Goal: Task Accomplishment & Management: Manage account settings

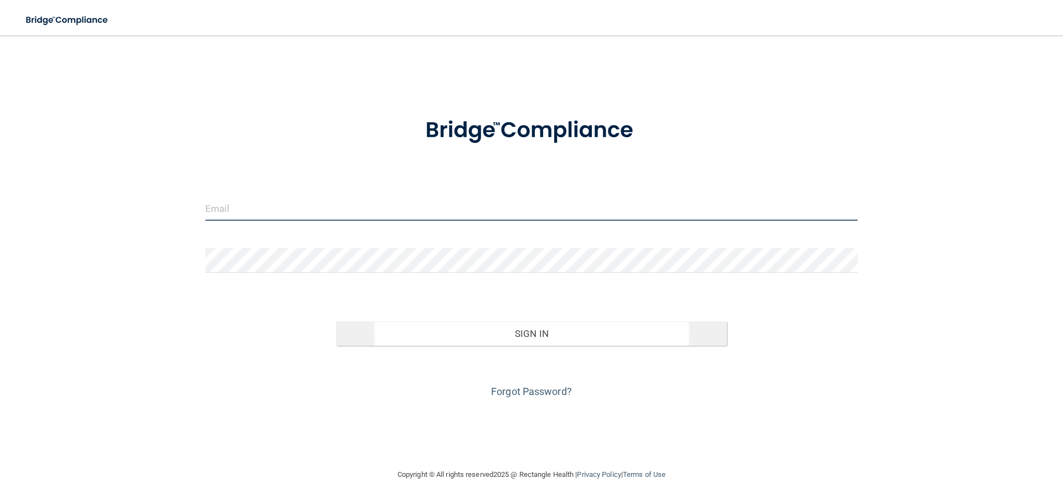
type input "[PERSON_NAME][EMAIL_ADDRESS][DOMAIN_NAME]"
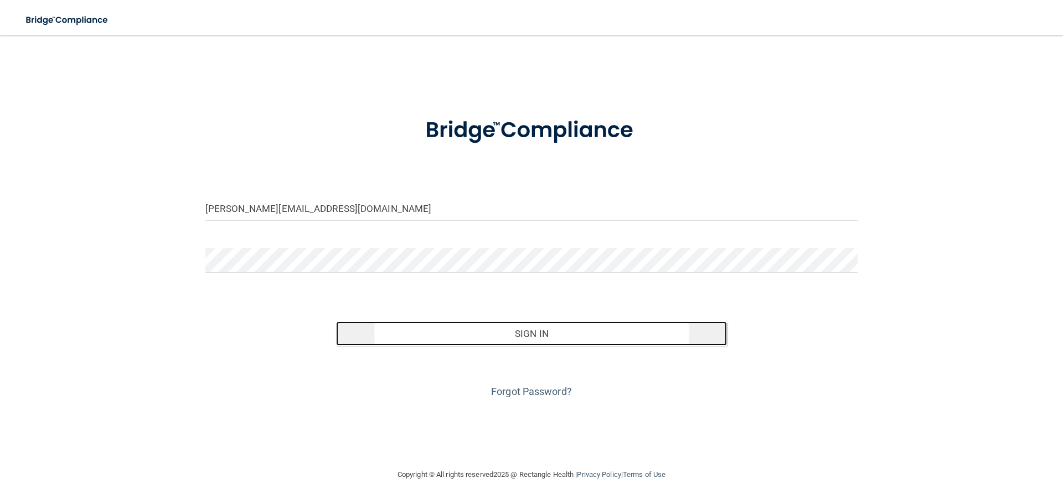
click at [574, 332] on button "Sign In" at bounding box center [532, 334] width 392 height 24
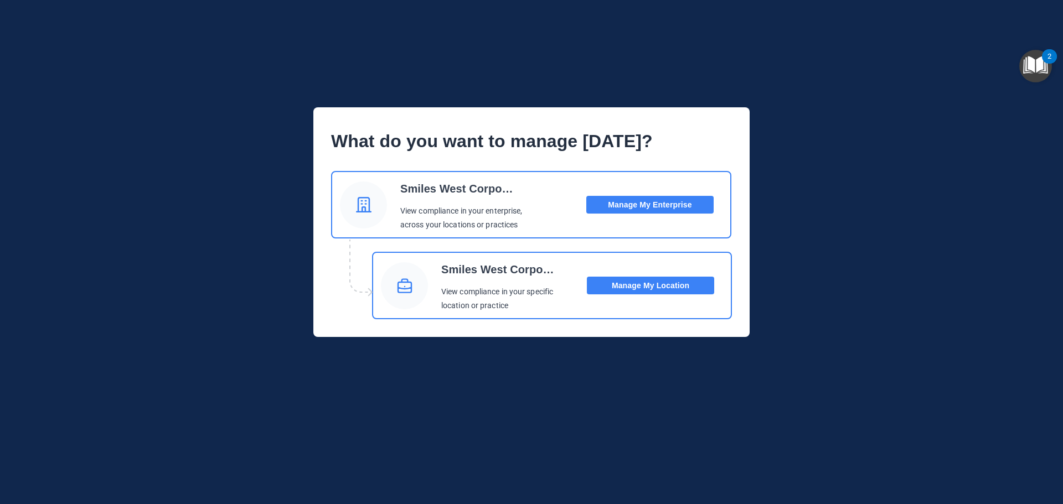
click at [646, 284] on button "Manage My Location" at bounding box center [650, 286] width 127 height 18
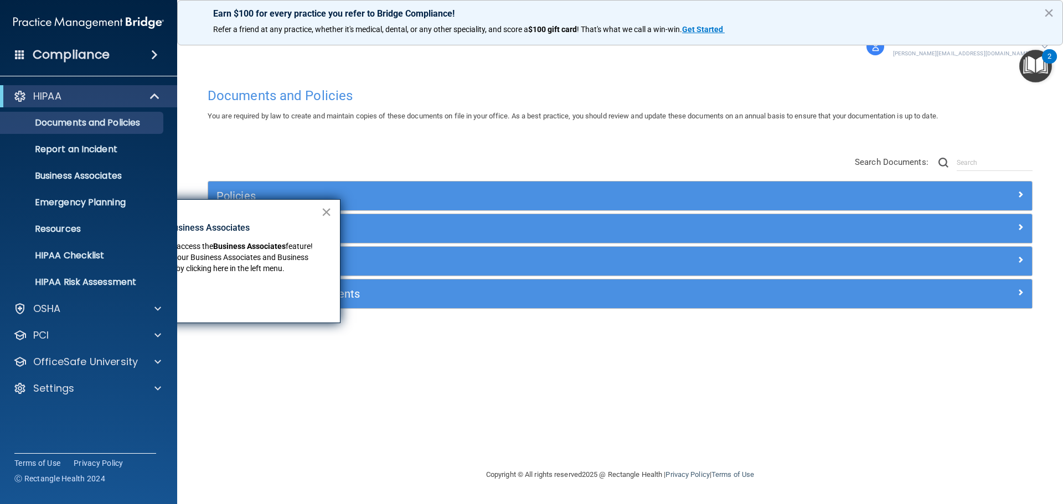
click at [322, 212] on button "×" at bounding box center [326, 212] width 11 height 18
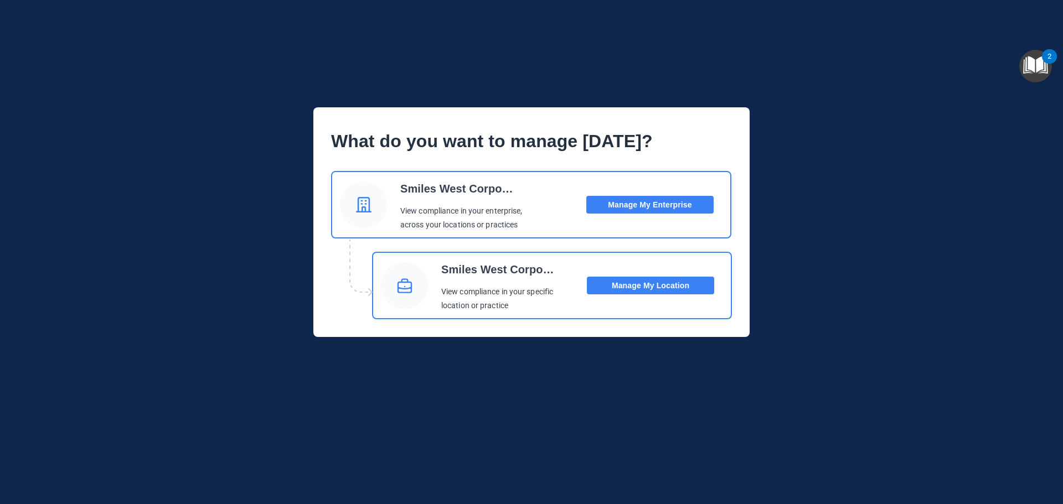
click at [653, 202] on button "Manage My Enterprise" at bounding box center [649, 205] width 127 height 18
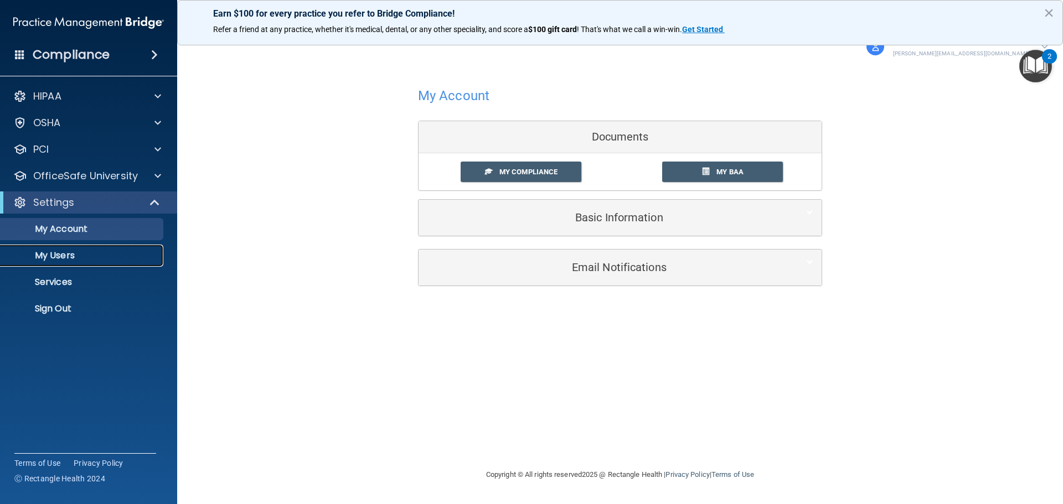
click at [43, 261] on p "My Users" at bounding box center [82, 255] width 151 height 11
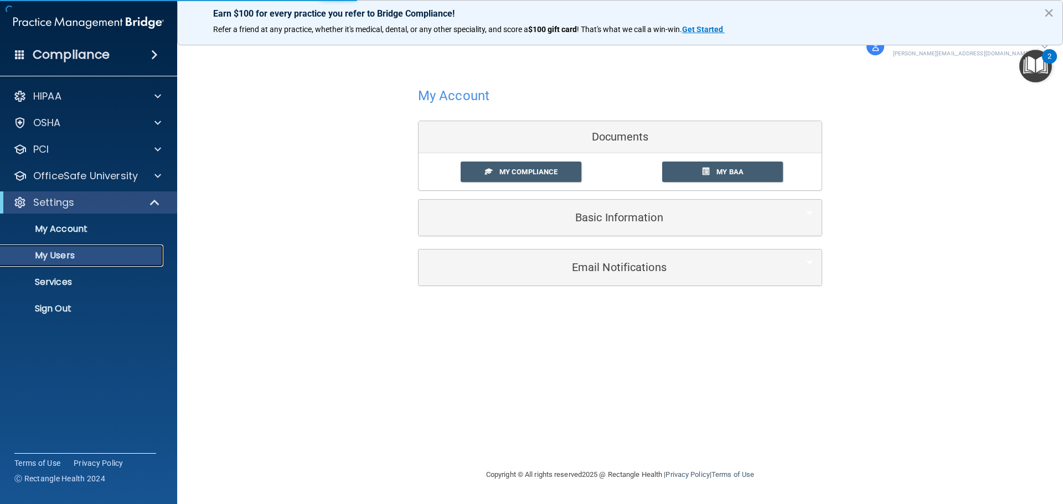
select select "20"
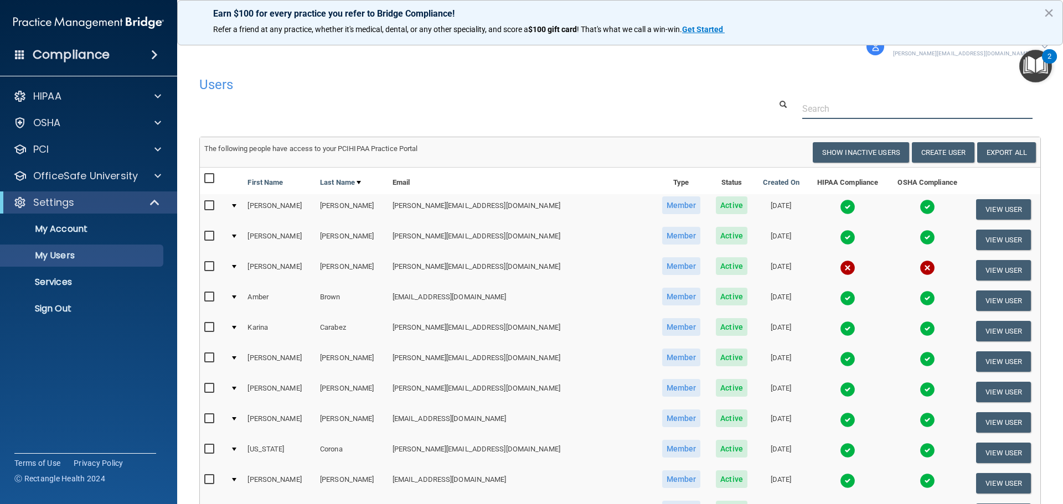
click at [833, 109] on input "text" at bounding box center [917, 109] width 230 height 20
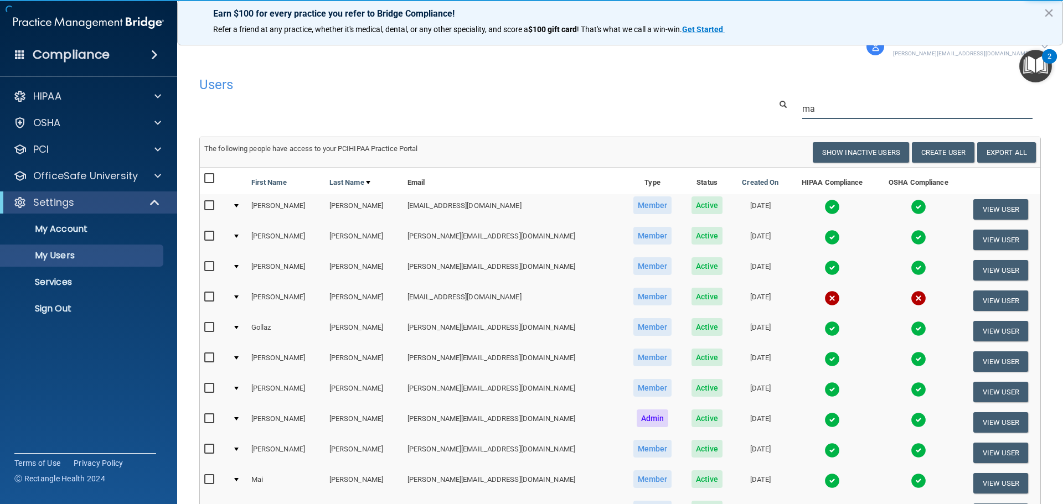
type input "m"
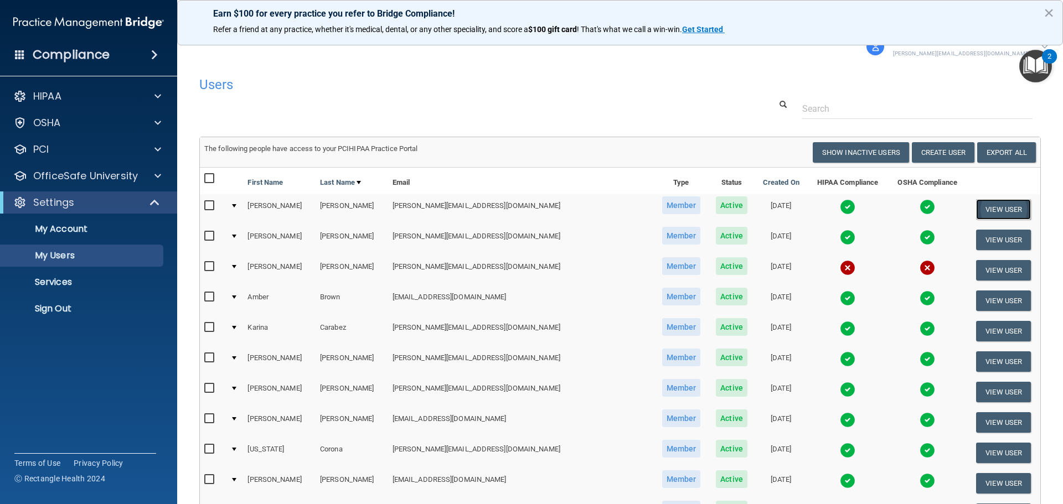
click at [976, 209] on button "View User" at bounding box center [1003, 209] width 55 height 20
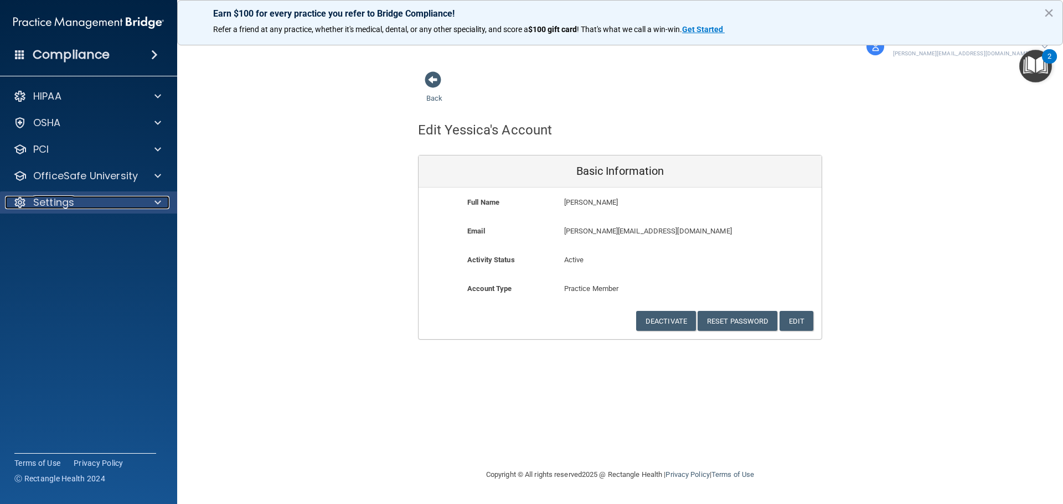
click at [84, 200] on div "Settings" at bounding box center [73, 202] width 137 height 13
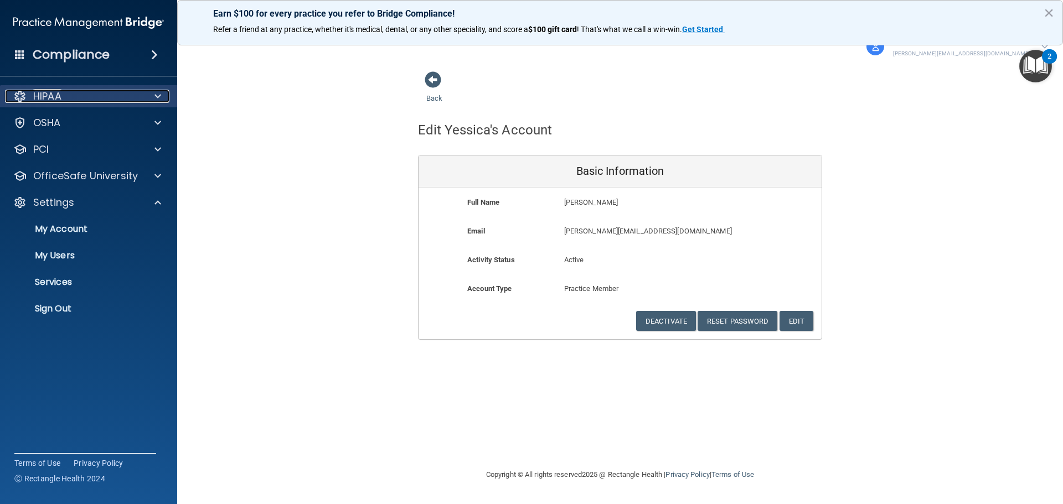
click at [84, 95] on div "HIPAA" at bounding box center [73, 96] width 137 height 13
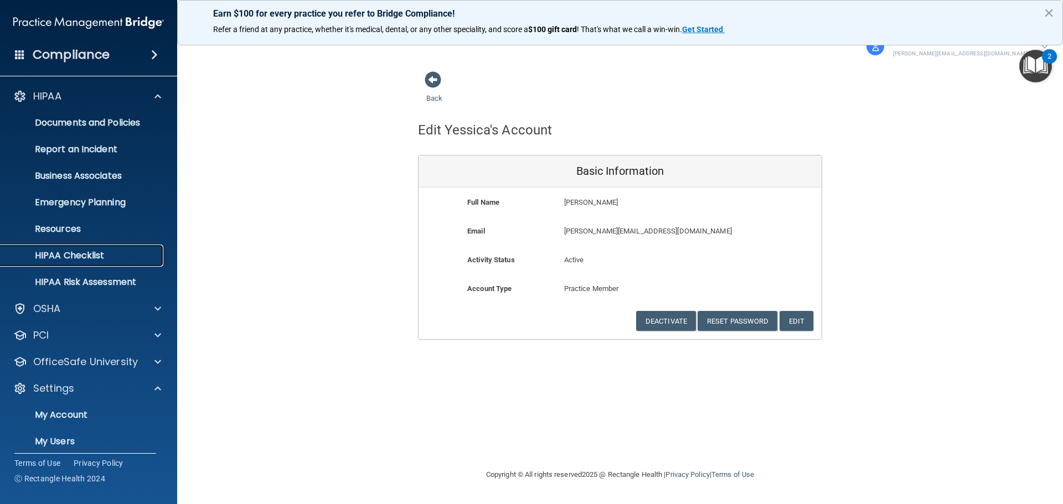
click at [84, 255] on p "HIPAA Checklist" at bounding box center [82, 255] width 151 height 11
